Goal: Information Seeking & Learning: Check status

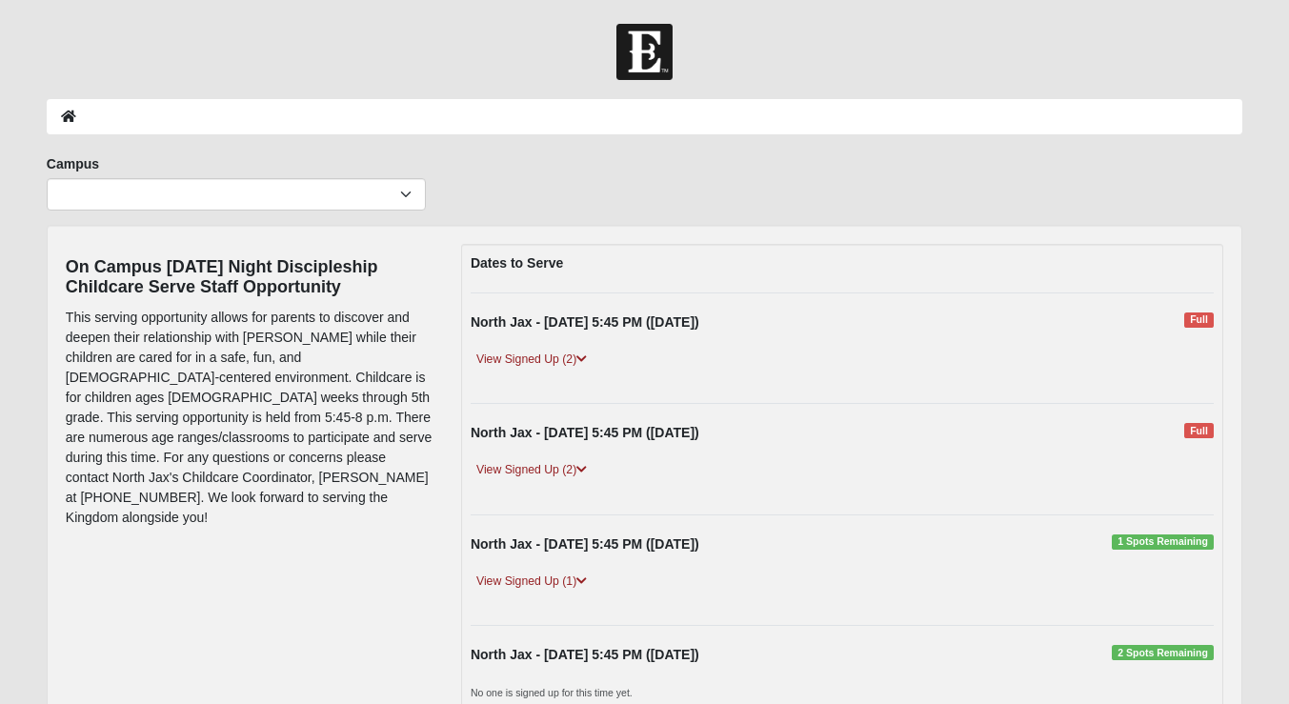
click at [545, 371] on div "View Signed Up (2)" at bounding box center [842, 367] width 772 height 35
click at [549, 356] on link "View Signed Up (2)" at bounding box center [532, 360] width 122 height 20
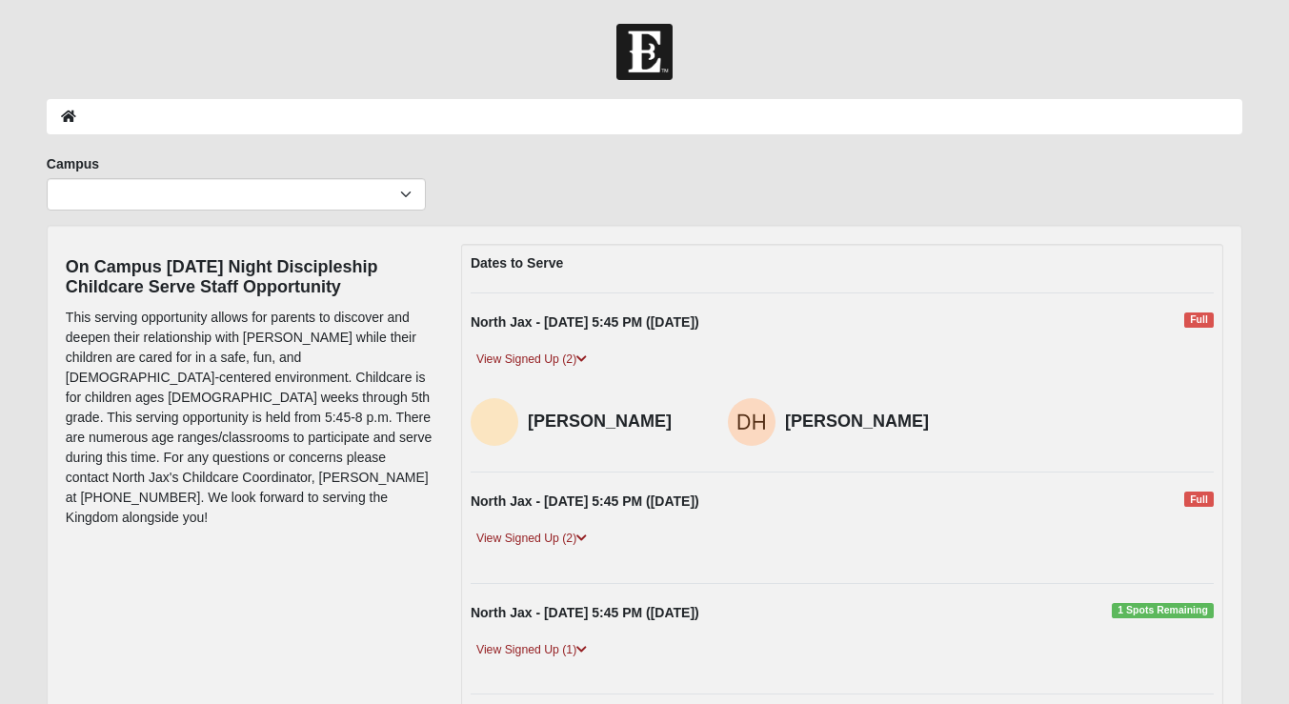
click at [761, 416] on img at bounding box center [752, 422] width 48 height 48
click at [558, 535] on link "View Signed Up (2)" at bounding box center [532, 539] width 122 height 20
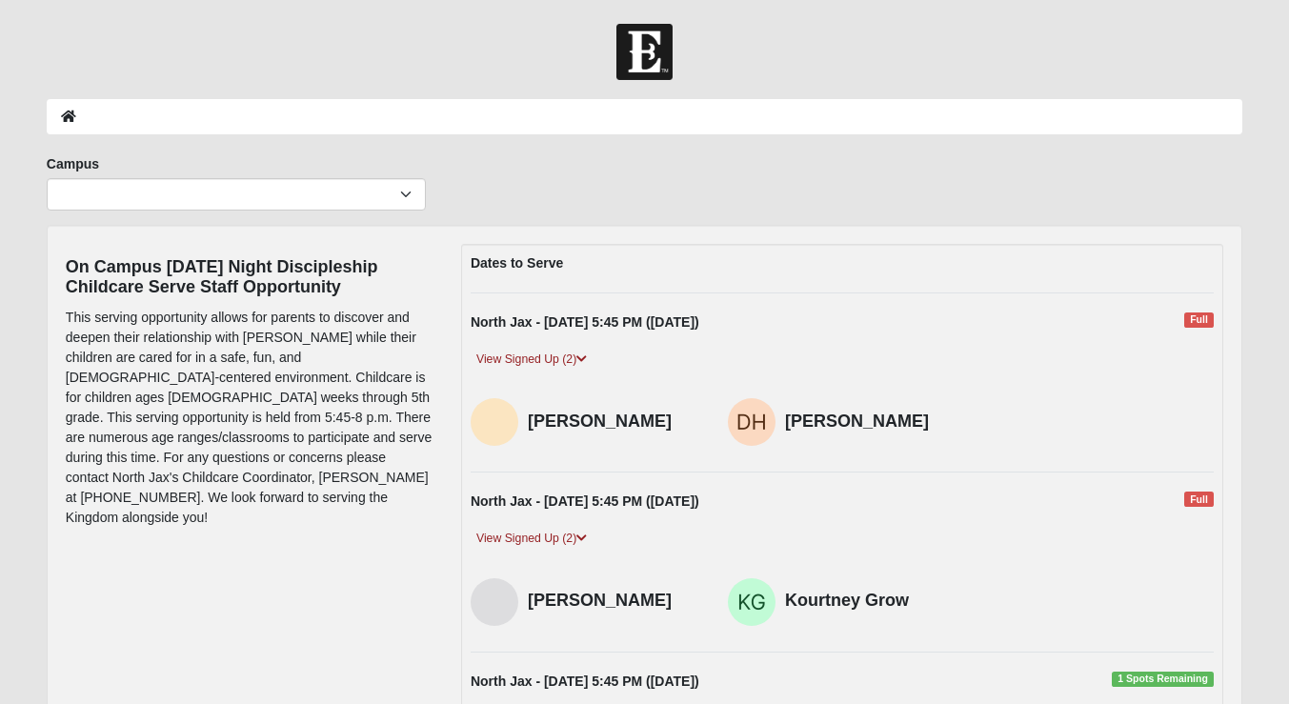
click at [611, 612] on h4 "[PERSON_NAME]" at bounding box center [614, 601] width 172 height 21
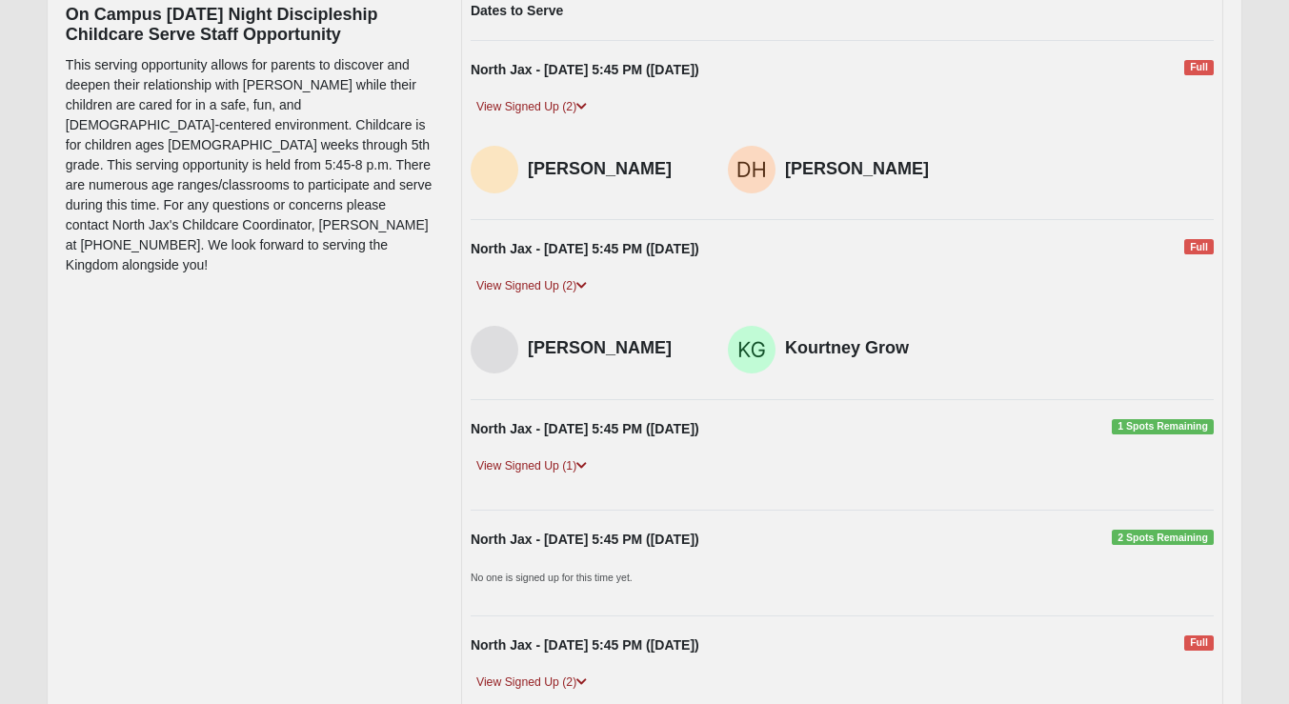
scroll to position [253, 0]
click at [559, 474] on link "View Signed Up (1)" at bounding box center [532, 465] width 122 height 20
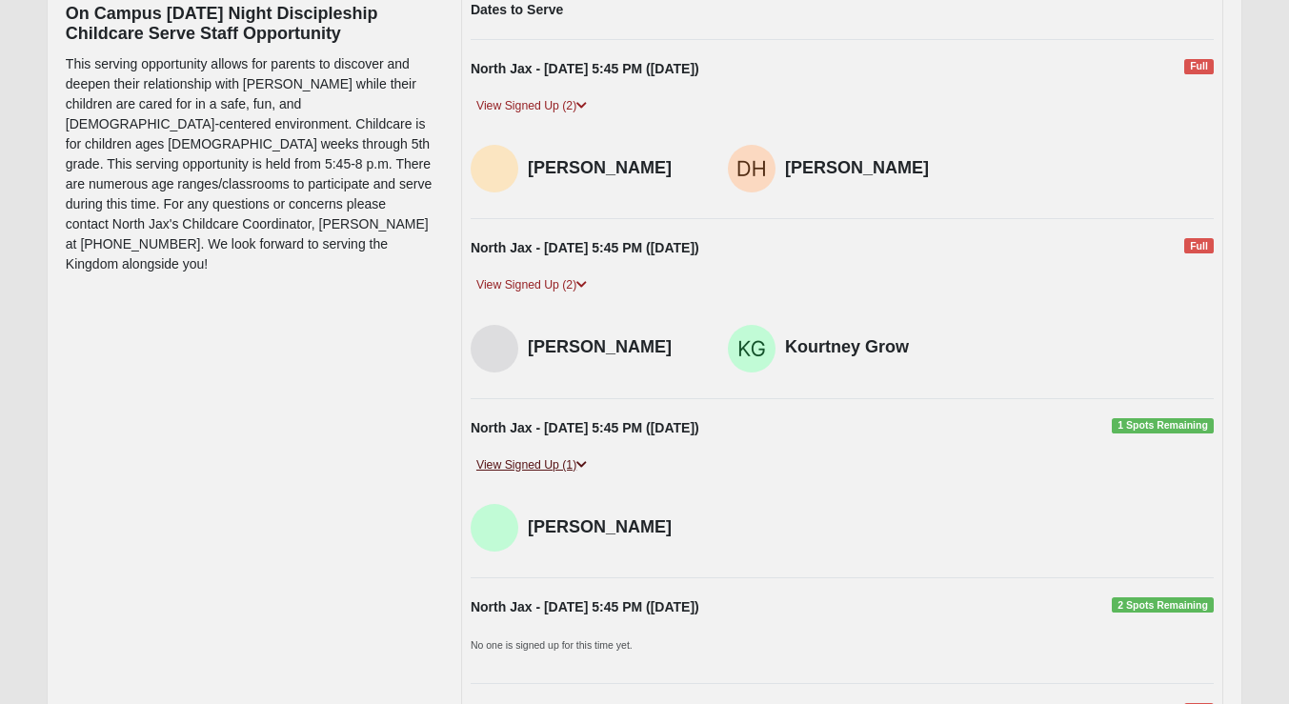
click at [566, 475] on link "View Signed Up (1)" at bounding box center [532, 465] width 122 height 20
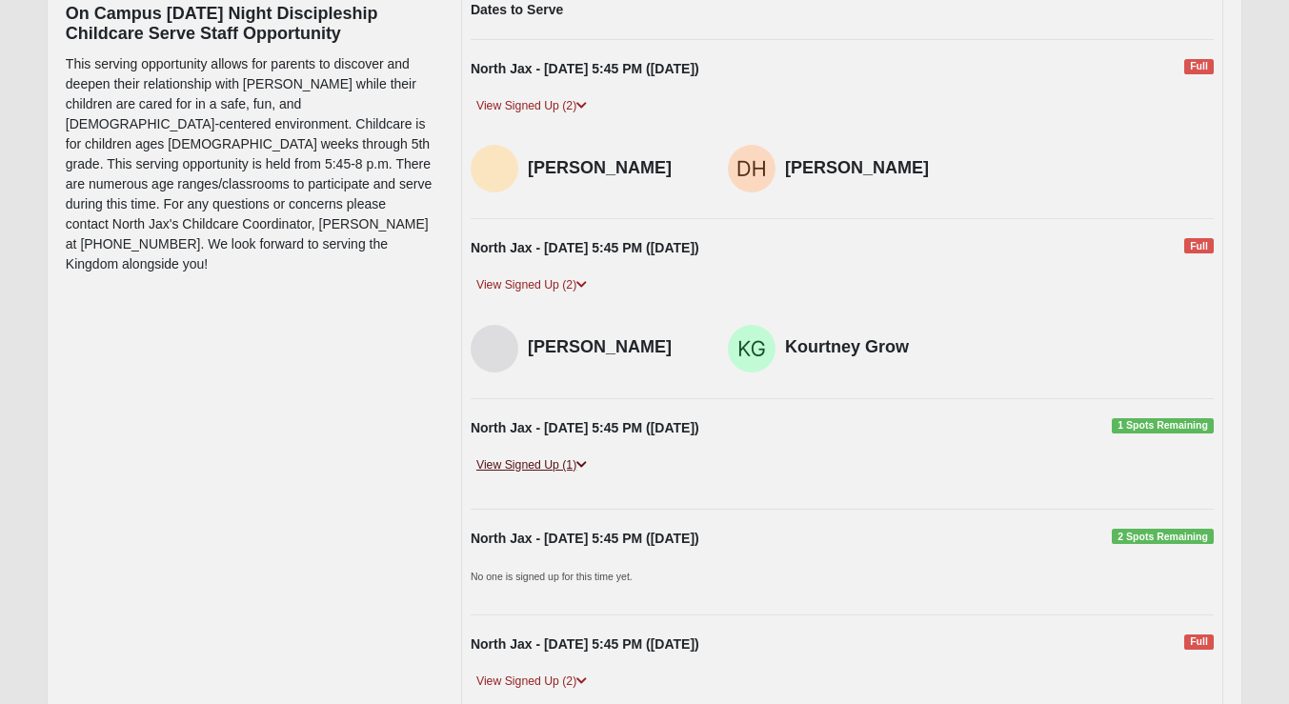
click at [566, 475] on link "View Signed Up (1)" at bounding box center [532, 465] width 122 height 20
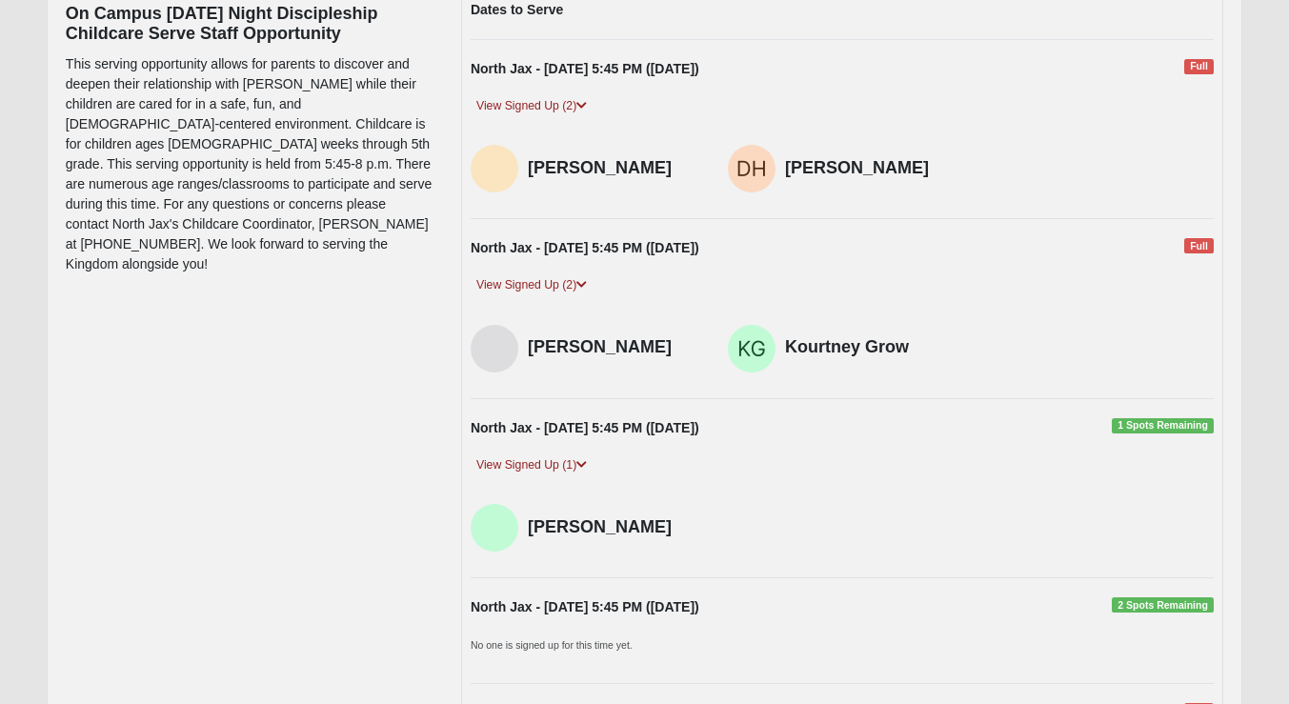
click at [694, 538] on h4 "[PERSON_NAME]" at bounding box center [614, 527] width 172 height 21
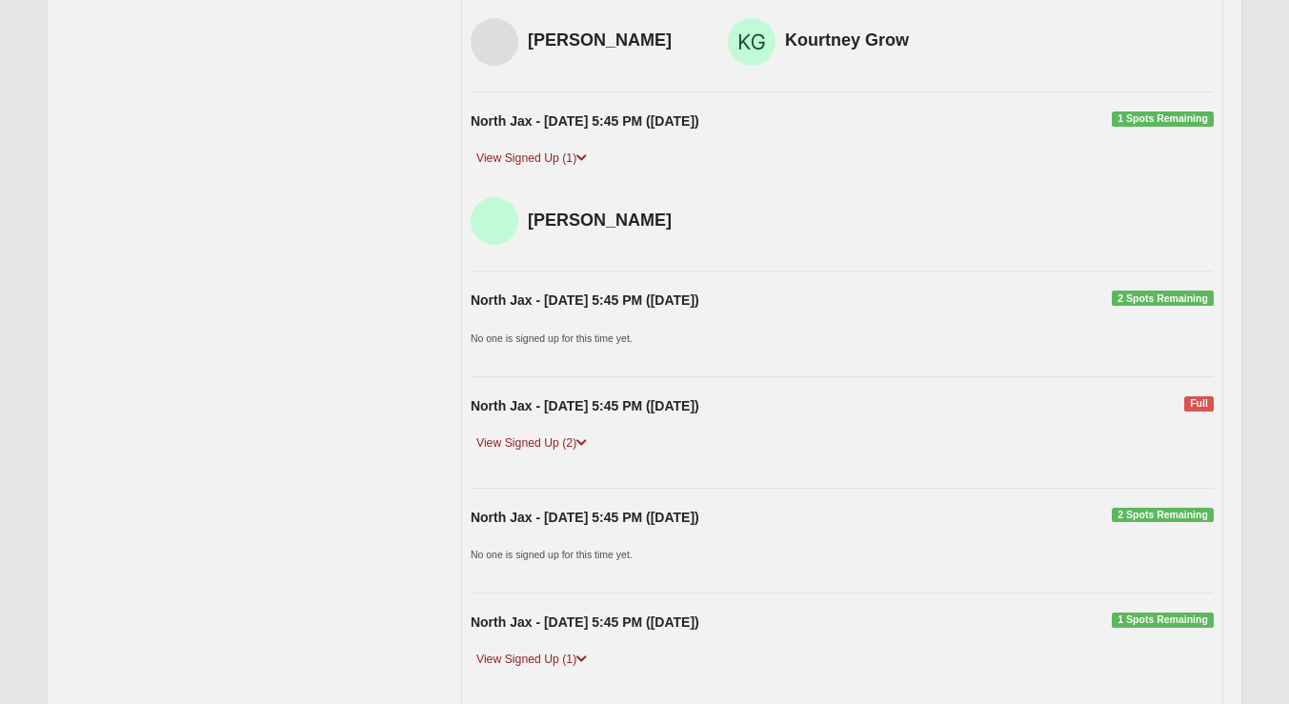
scroll to position [581, 0]
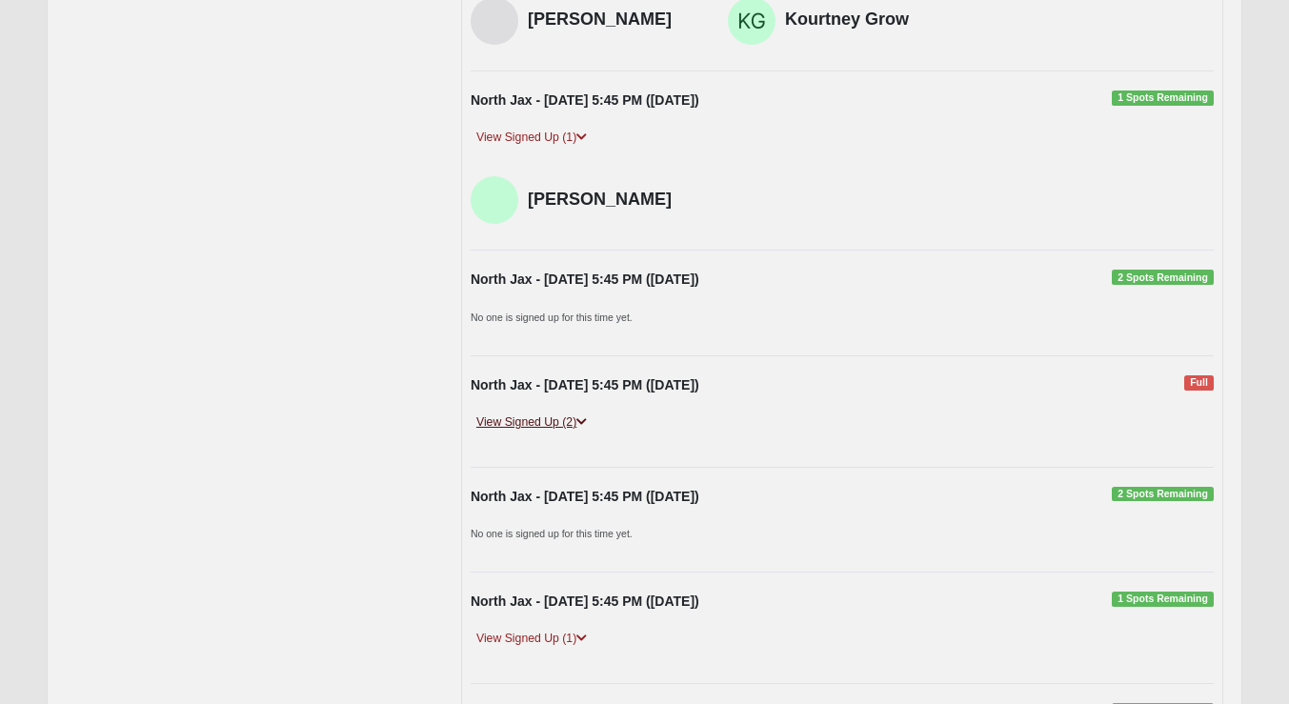
click at [579, 428] on icon at bounding box center [581, 421] width 10 height 11
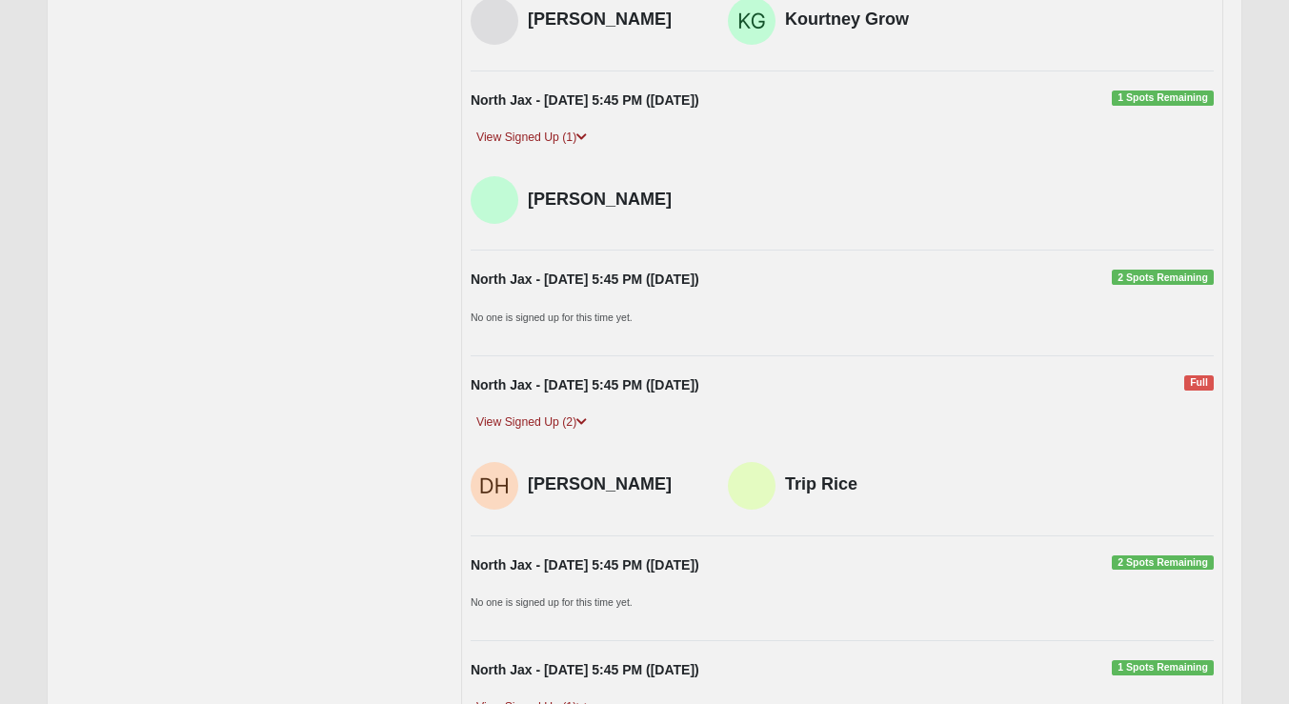
click at [778, 597] on div "North Jax - [DATE] 5:45 PM ([DATE]) 2 Spots Remaining No one is signed up for t…" at bounding box center [842, 589] width 772 height 67
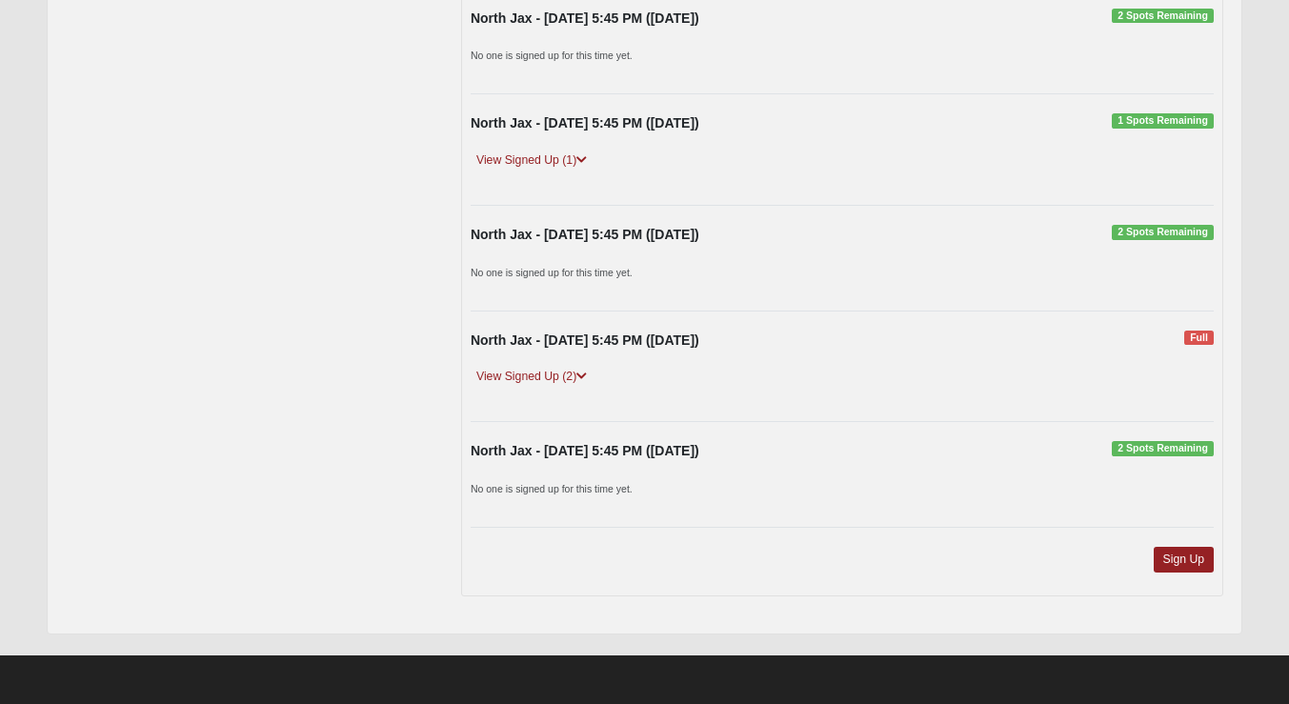
scroll to position [1132, 0]
click at [559, 373] on link "View Signed Up (2)" at bounding box center [532, 377] width 122 height 20
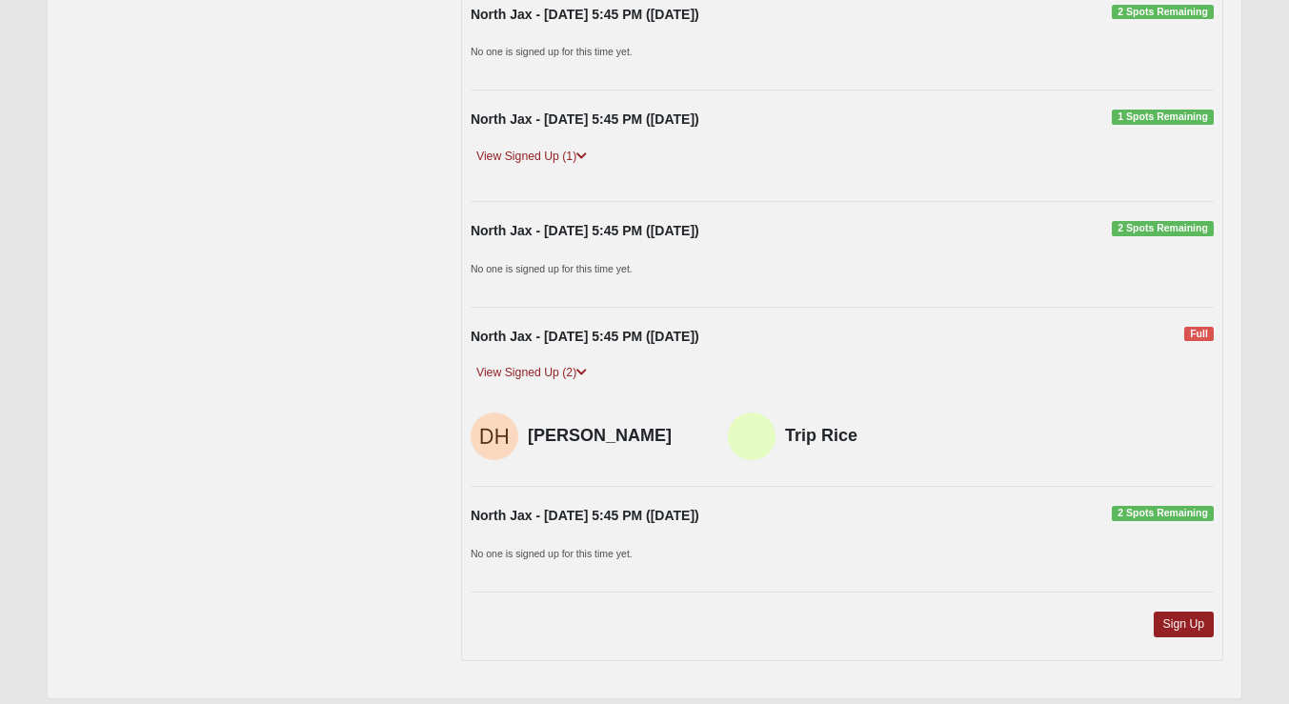
click at [820, 536] on div "North Jax - [DATE] 5:45 PM ([DATE]) 2 Spots Remaining" at bounding box center [842, 521] width 772 height 30
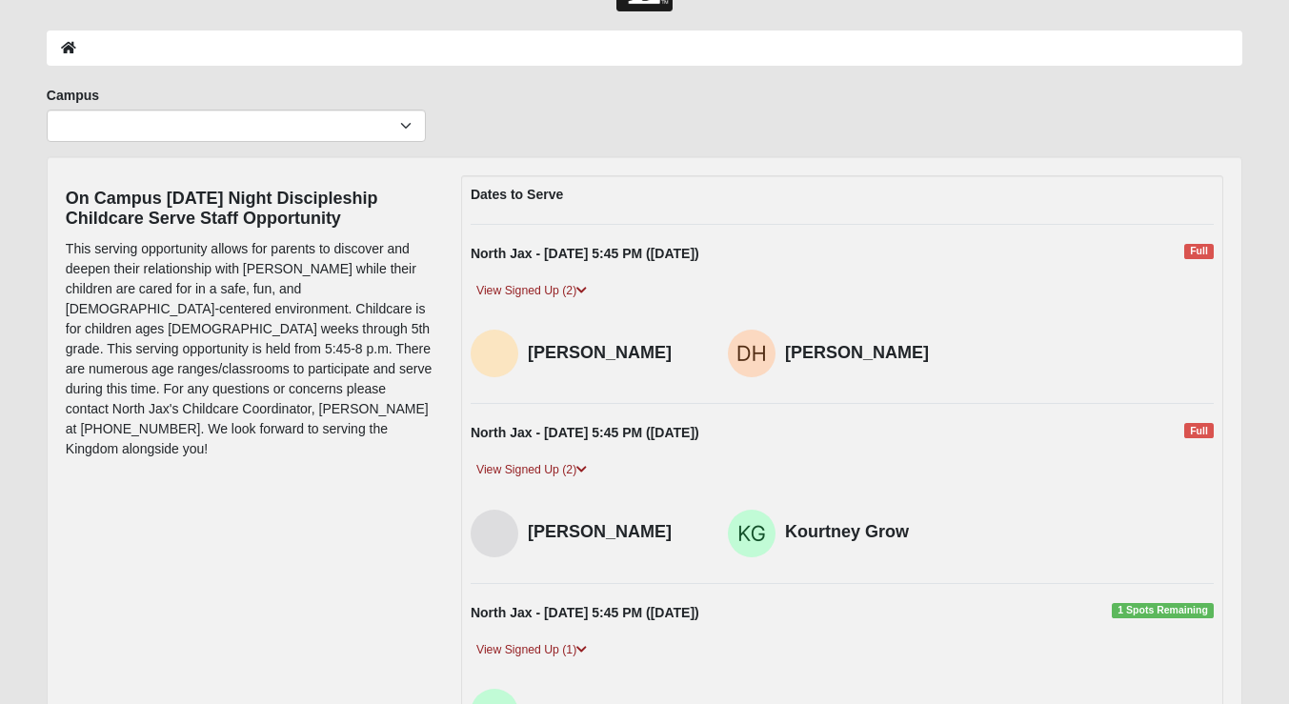
scroll to position [46, 0]
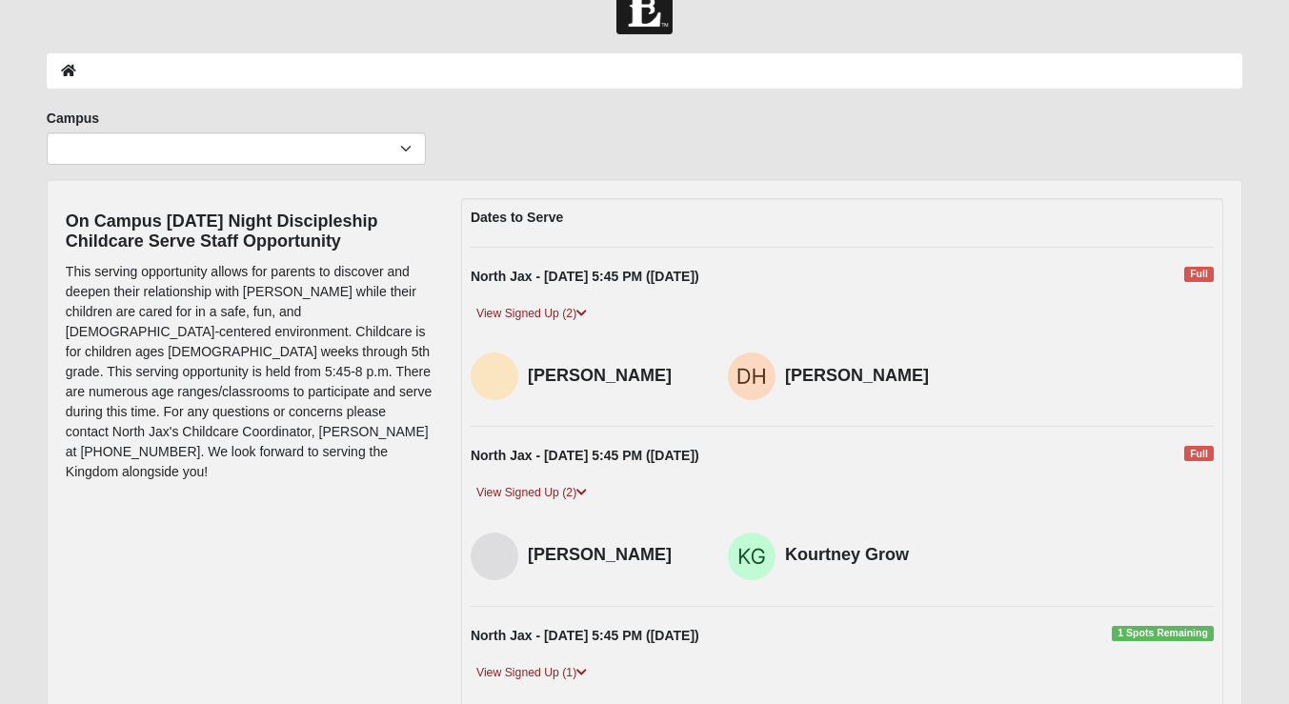
drag, startPoint x: 598, startPoint y: 571, endPoint x: 529, endPoint y: 535, distance: 78.4
click at [529, 535] on div "[PERSON_NAME]" at bounding box center [614, 557] width 172 height 48
copy h4 "[PERSON_NAME]"
click at [544, 682] on link "View Signed Up (1)" at bounding box center [532, 673] width 122 height 20
click at [715, 680] on div "View Signed Up (1)" at bounding box center [842, 680] width 772 height 35
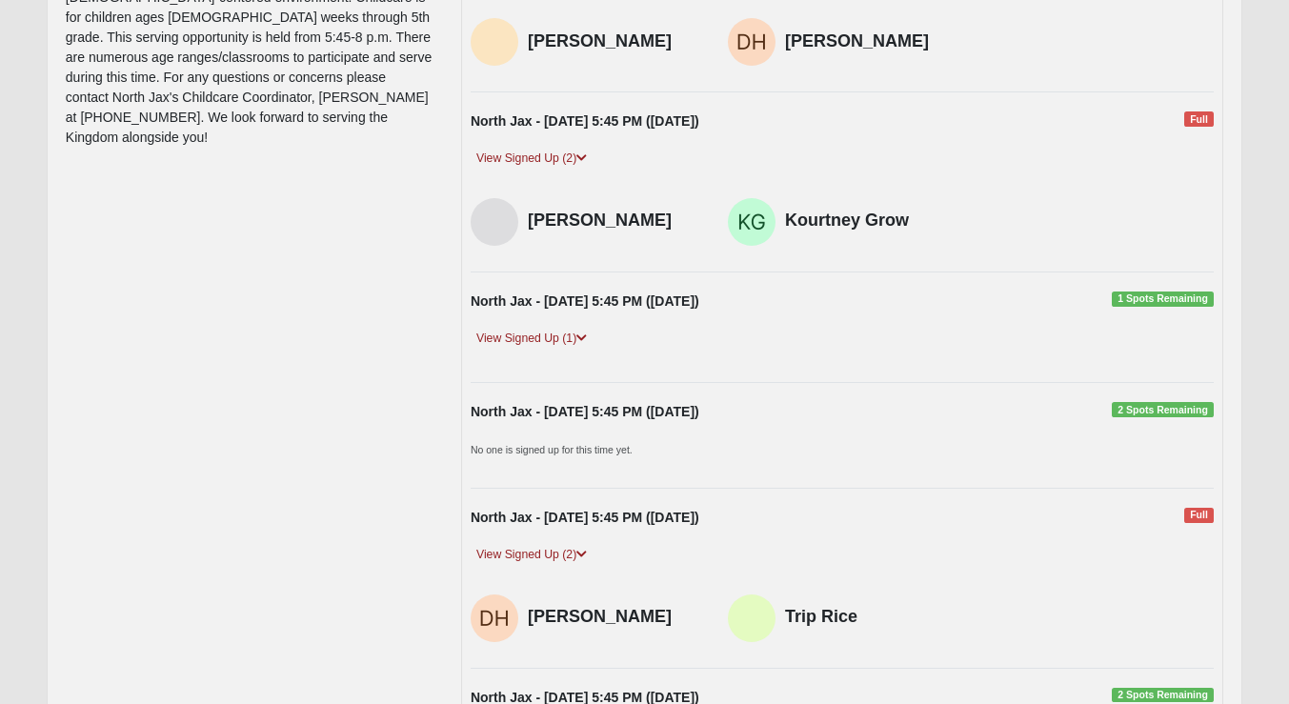
scroll to position [381, 0]
click at [577, 348] on link "View Signed Up (1)" at bounding box center [532, 338] width 122 height 20
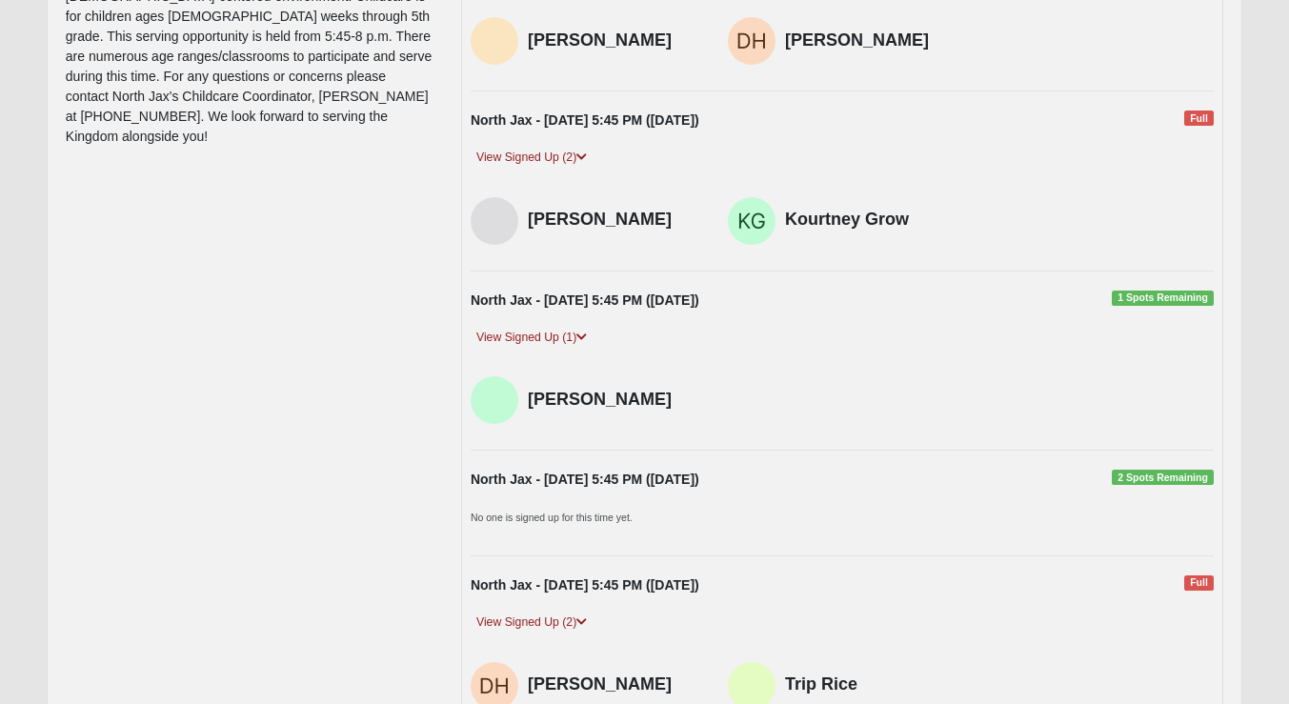
click at [18, 111] on form "Log In Event Search Error Campus [GEOGRAPHIC_DATA] [GEOGRAPHIC_DATA] (Coming So…" at bounding box center [644, 581] width 1289 height 1877
